Goal: Task Accomplishment & Management: Manage account settings

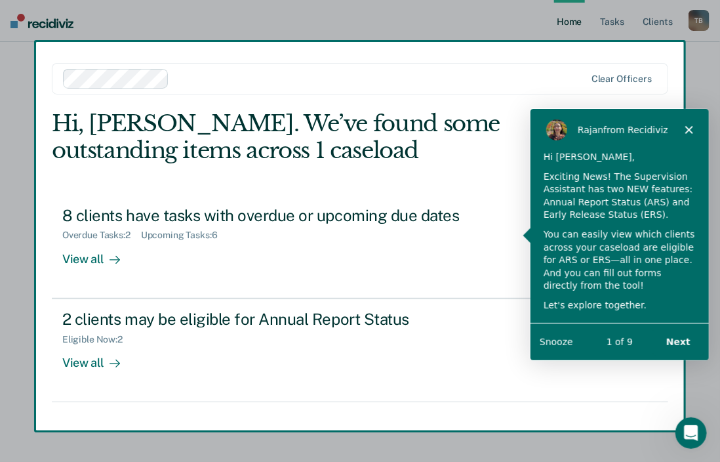
click at [357, 237] on div "Product tour overlay" at bounding box center [360, 231] width 720 height 462
click at [104, 260] on div "Product tour overlay" at bounding box center [360, 231] width 720 height 462
click at [691, 132] on polygon "Close" at bounding box center [688, 129] width 8 height 8
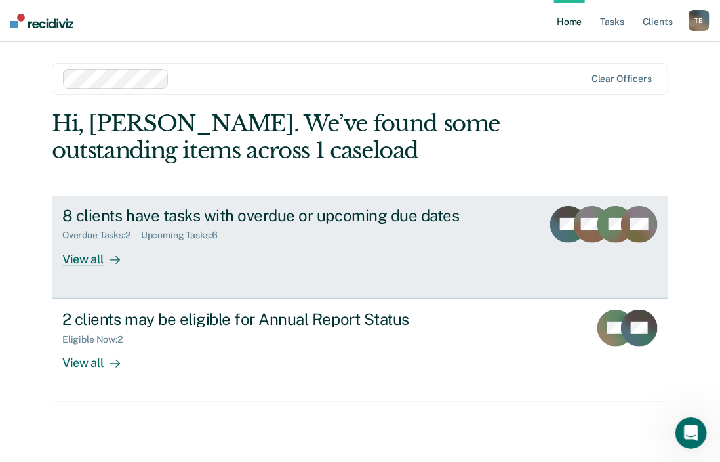
click at [93, 264] on div "View all" at bounding box center [98, 254] width 73 height 26
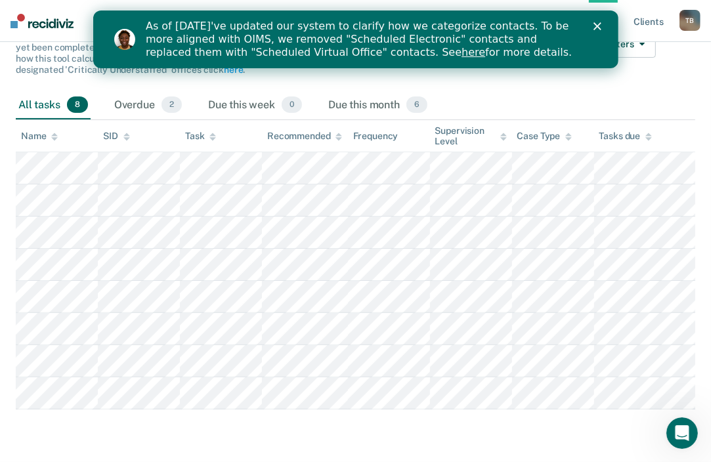
scroll to position [163, 0]
click at [139, 91] on div "Overdue 2" at bounding box center [148, 105] width 73 height 29
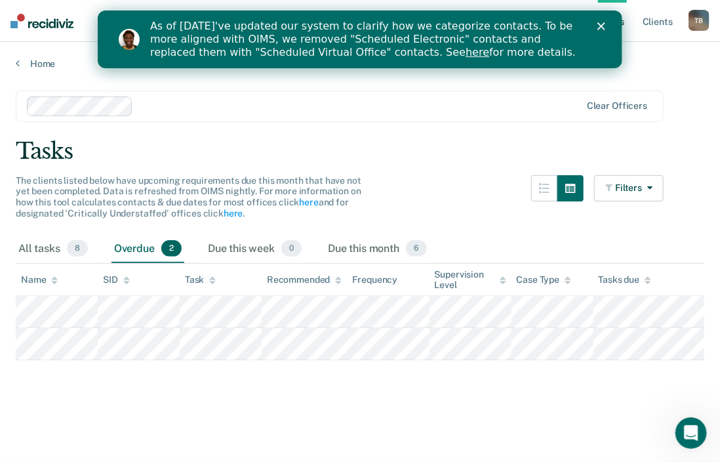
click at [105, 406] on main "Clear officers Tasks The clients listed below have upcoming requirements due th…" at bounding box center [360, 264] width 720 height 388
click at [339, 245] on div "Due this month 6" at bounding box center [377, 249] width 104 height 29
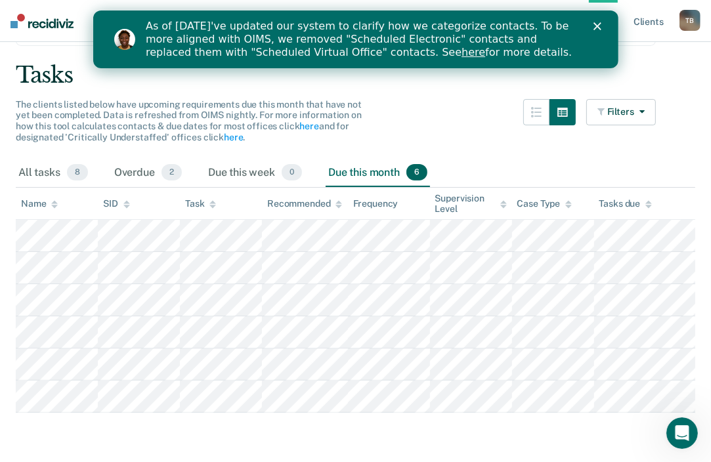
scroll to position [75, 0]
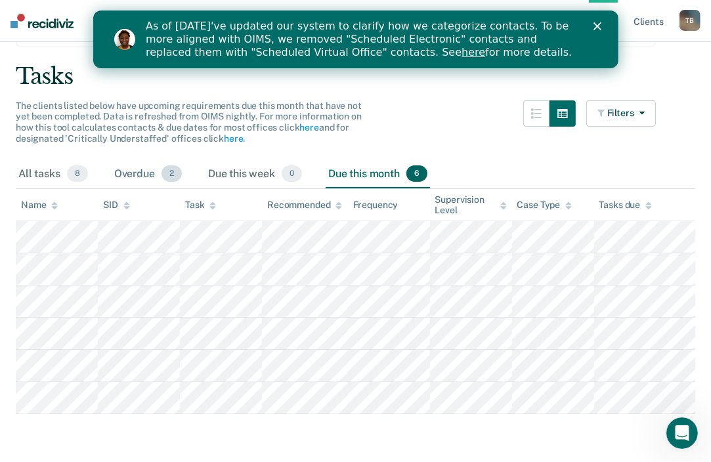
click at [152, 175] on div "Overdue 2" at bounding box center [148, 174] width 73 height 29
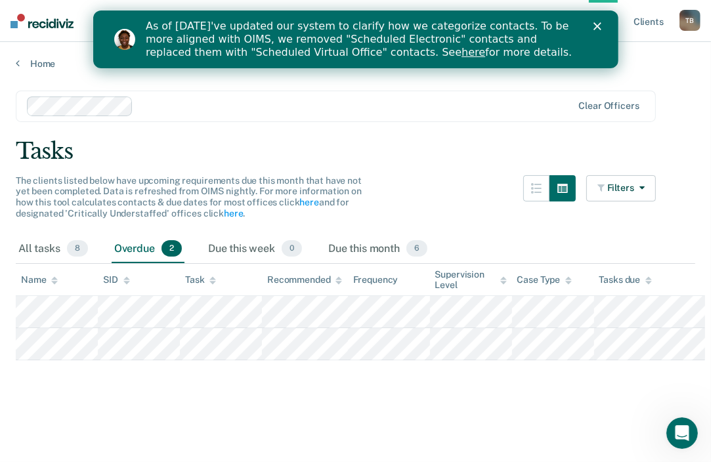
scroll to position [0, 0]
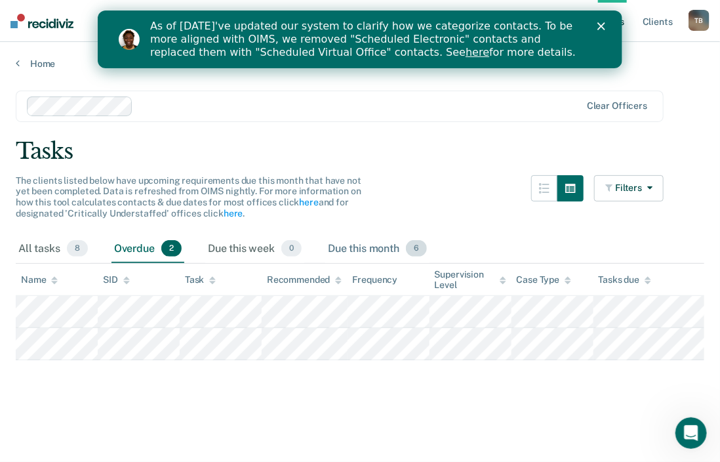
click at [379, 255] on div "Due this month 6" at bounding box center [377, 249] width 104 height 29
